Goal: Information Seeking & Learning: Learn about a topic

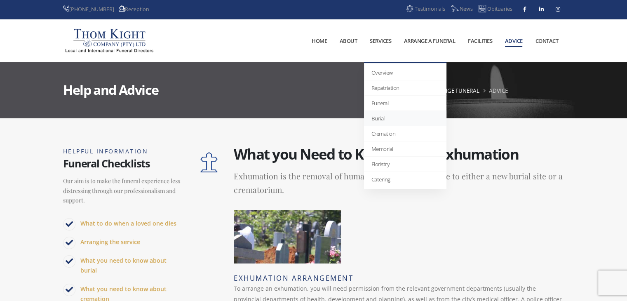
click at [380, 116] on link "Burial" at bounding box center [405, 118] width 82 height 15
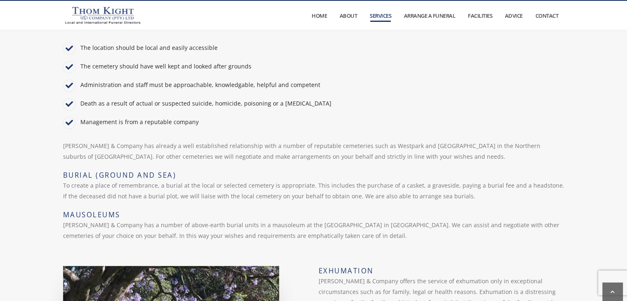
scroll to position [275, 0]
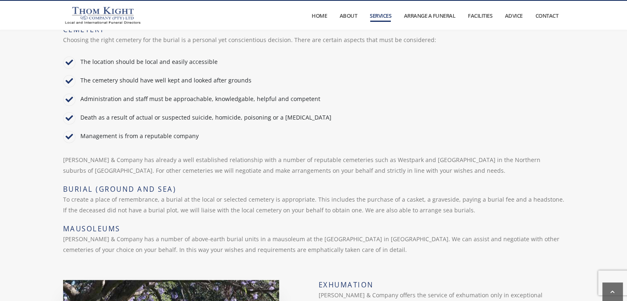
click at [206, 167] on div "THE FINAL RESTING PLACE Burial If the deceased is to be buried, we will assist …" at bounding box center [313, 67] width 511 height 393
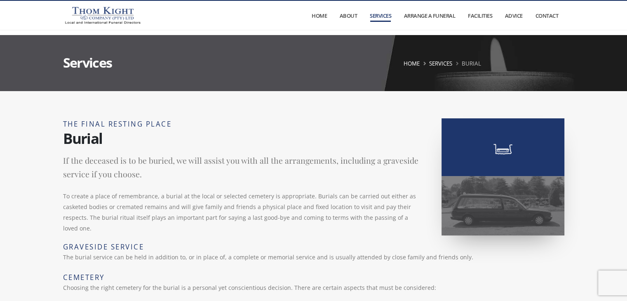
scroll to position [41, 0]
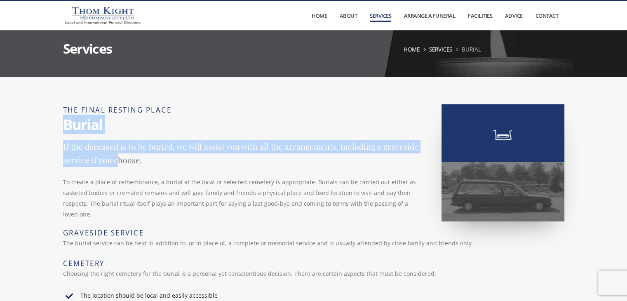
drag, startPoint x: 65, startPoint y: 123, endPoint x: 115, endPoint y: 158, distance: 60.6
click at [115, 158] on div "THE FINAL RESTING PLACE Burial If the deceased is to be buried, we will assist …" at bounding box center [313, 300] width 511 height 393
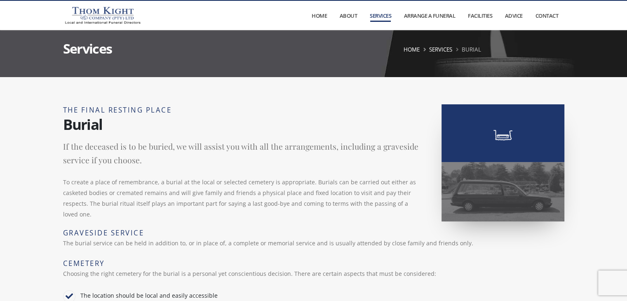
click at [191, 183] on p "To create a place of remembrance, a burial at the local or selected cemetery is…" at bounding box center [313, 198] width 501 height 43
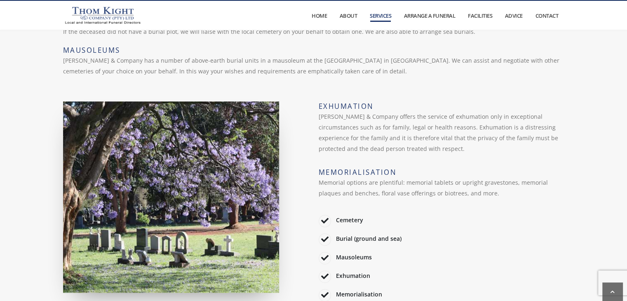
scroll to position [495, 0]
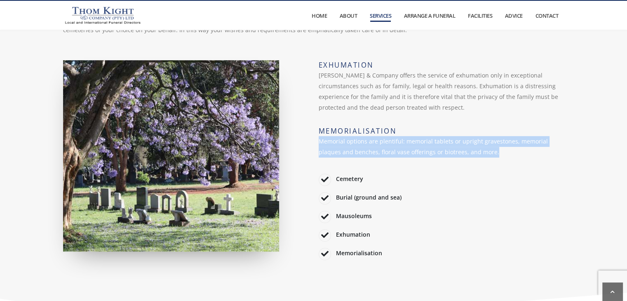
drag, startPoint x: 320, startPoint y: 142, endPoint x: 485, endPoint y: 152, distance: 165.5
click at [485, 152] on p "Memorial options are plentiful: memorial tablets or upright gravestones, memori…" at bounding box center [442, 148] width 246 height 25
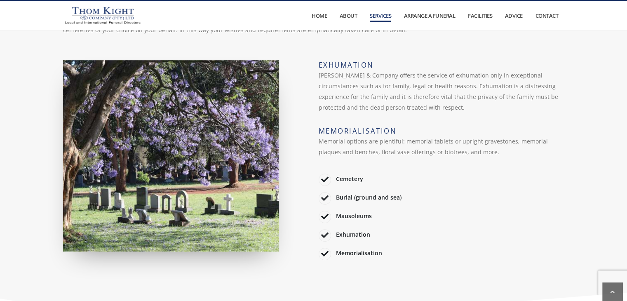
click at [350, 236] on li "Exhumation" at bounding box center [442, 232] width 246 height 13
drag, startPoint x: 369, startPoint y: 235, endPoint x: 282, endPoint y: 244, distance: 87.8
click at [282, 244] on div "EXHUMATION Thom Kight & Company offers the service of exhumation only in except…" at bounding box center [313, 165] width 511 height 211
click at [434, 220] on li "Mausoleums" at bounding box center [442, 214] width 246 height 13
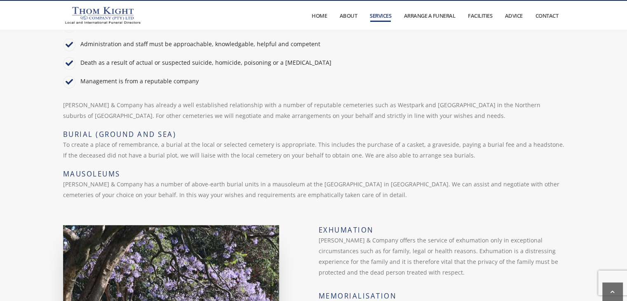
scroll to position [288, 0]
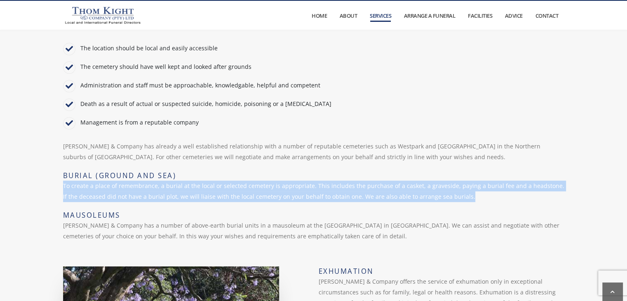
drag, startPoint x: 63, startPoint y: 185, endPoint x: 473, endPoint y: 202, distance: 411.2
click at [473, 202] on p "To create a place of remembrance, a burial at the local or selected cemetery is…" at bounding box center [313, 190] width 501 height 21
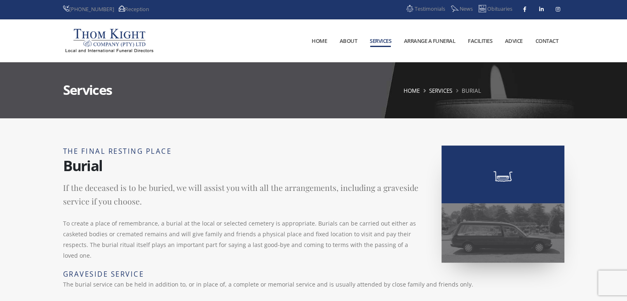
scroll to position [0, 0]
click at [122, 197] on p "If the deceased is to be buried, we will assist you with all the arrangements, …" at bounding box center [313, 195] width 501 height 28
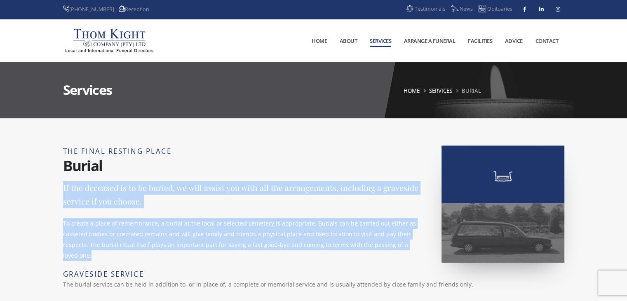
drag, startPoint x: 63, startPoint y: 188, endPoint x: 149, endPoint y: 250, distance: 105.9
click at [302, 256] on p "To create a place of remembrance, a burial at the local or selected cemetery is…" at bounding box center [313, 239] width 501 height 43
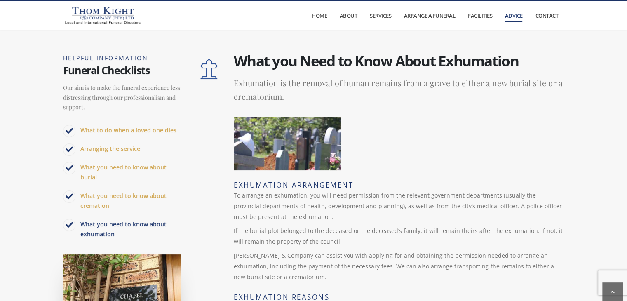
scroll to position [82, 0]
